Goal: Transaction & Acquisition: Purchase product/service

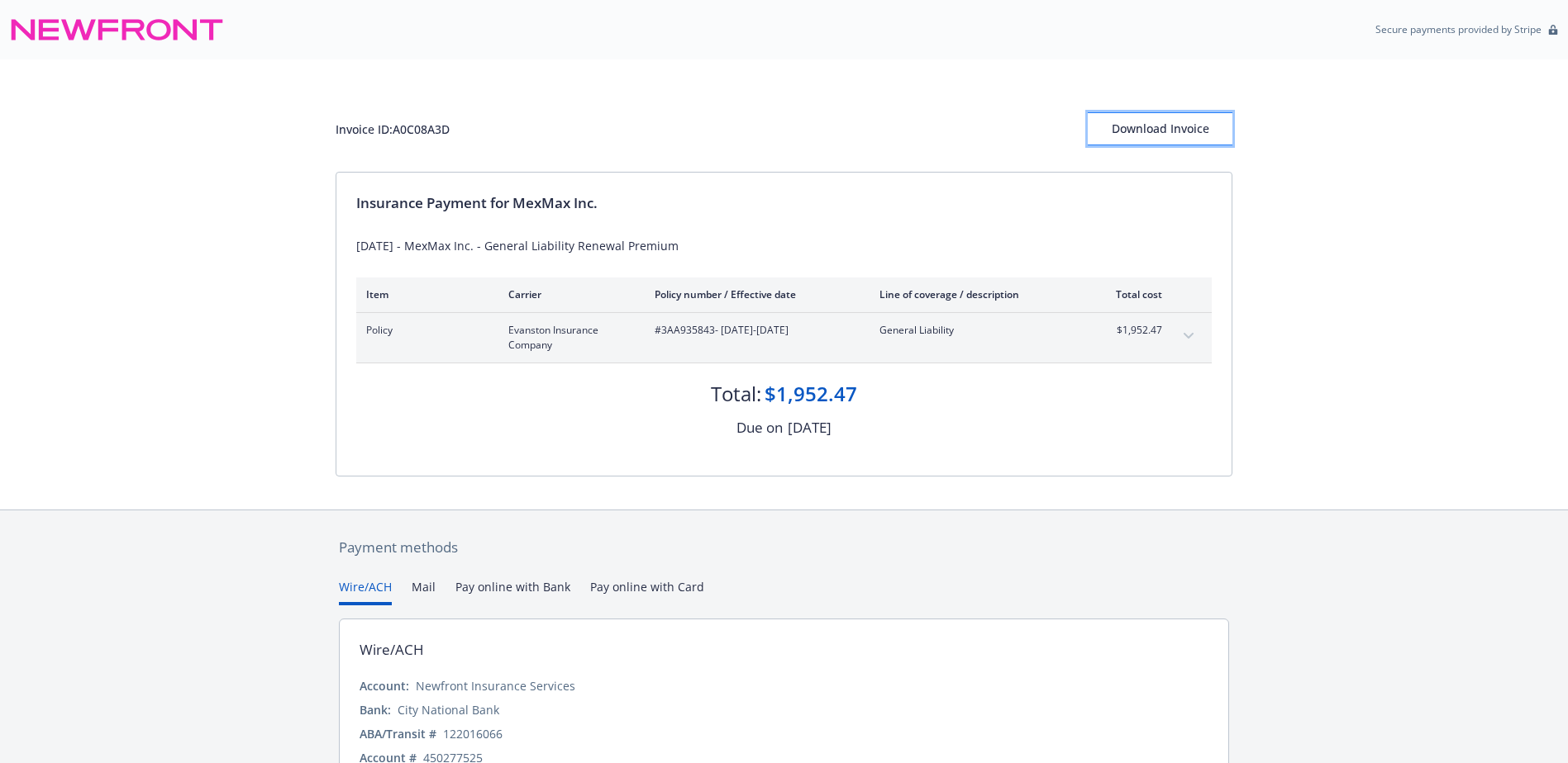
click at [1159, 124] on div "Download Invoice" at bounding box center [1160, 129] width 145 height 32
click at [1140, 117] on div "Download Invoice" at bounding box center [1160, 129] width 145 height 32
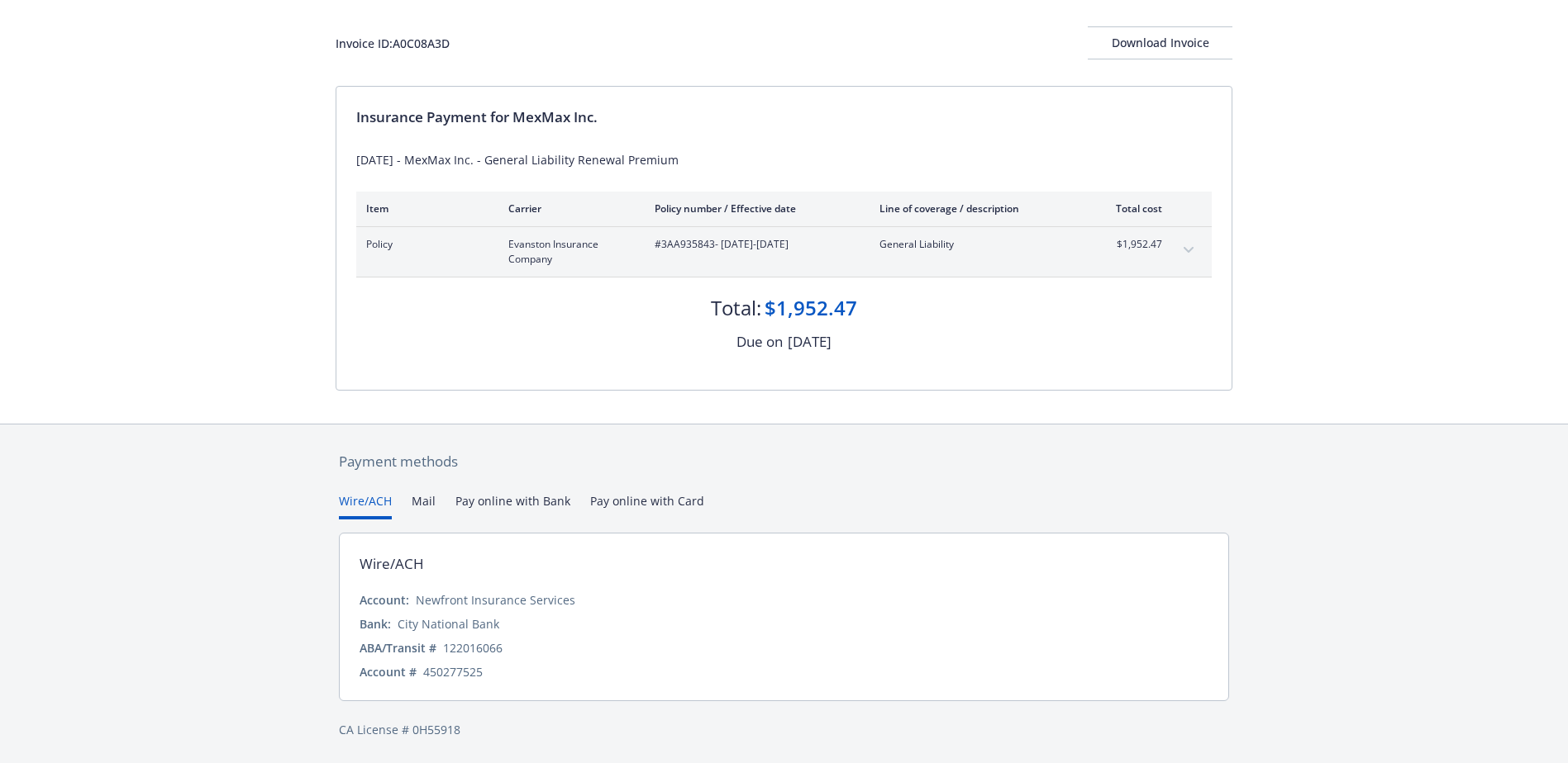
scroll to position [87, 0]
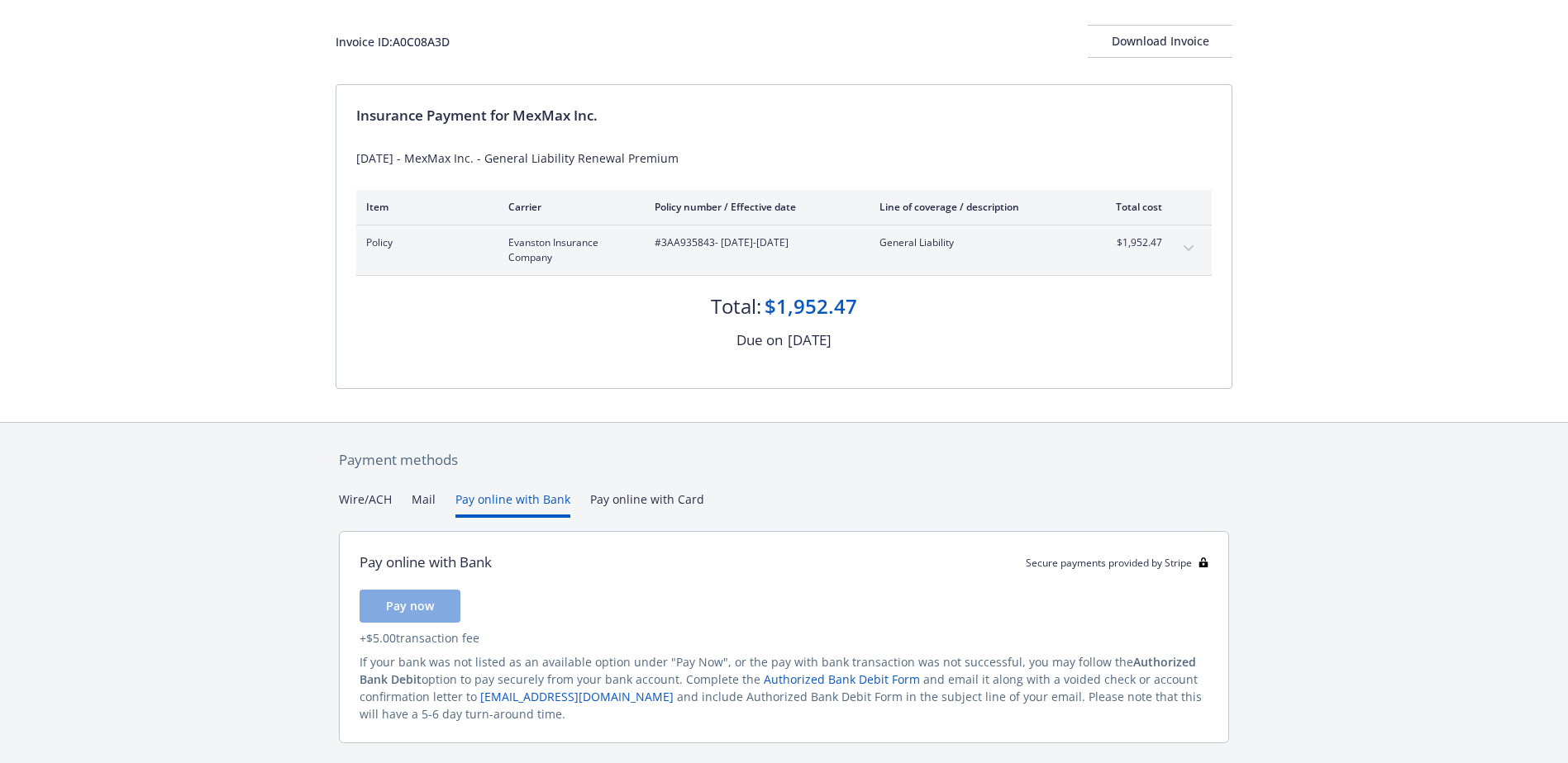
click at [498, 493] on button "Pay online with Bank" at bounding box center [513, 504] width 115 height 27
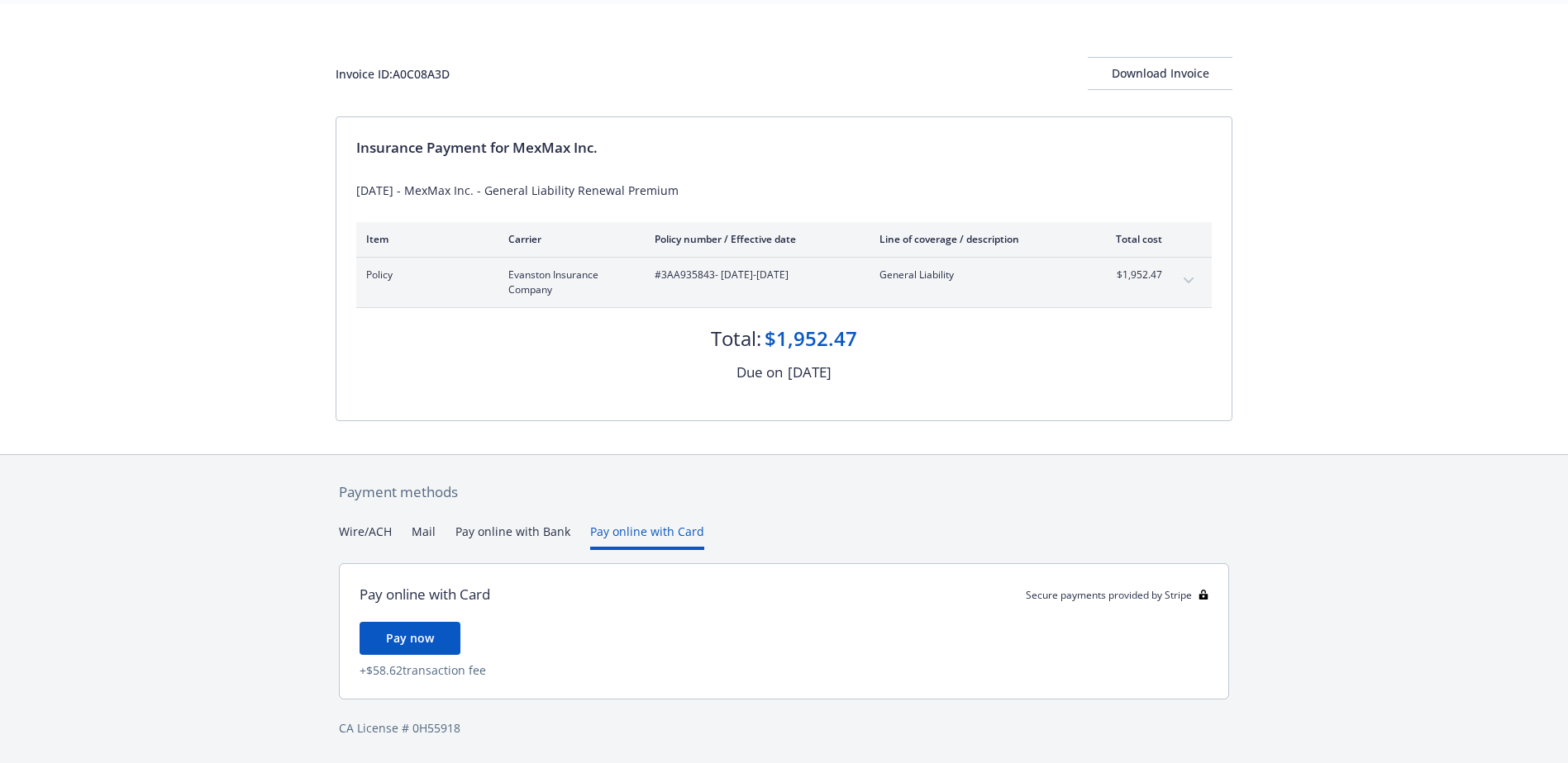
scroll to position [56, 0]
click at [637, 504] on div "Payment methods Wire/ACH Mail Pay online with Bank Pay online with Card Pay onl…" at bounding box center [784, 610] width 897 height 309
click at [645, 538] on button "Pay online with Card" at bounding box center [647, 537] width 114 height 27
